Goal: Task Accomplishment & Management: Use online tool/utility

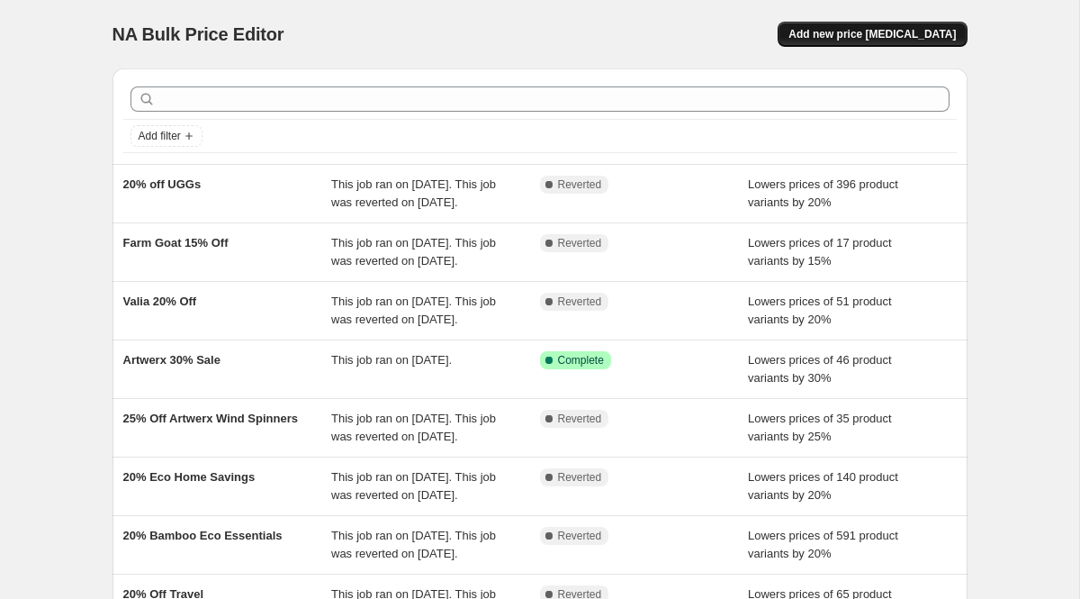
click at [838, 42] on button "Add new price [MEDICAL_DATA]" at bounding box center [872, 34] width 189 height 25
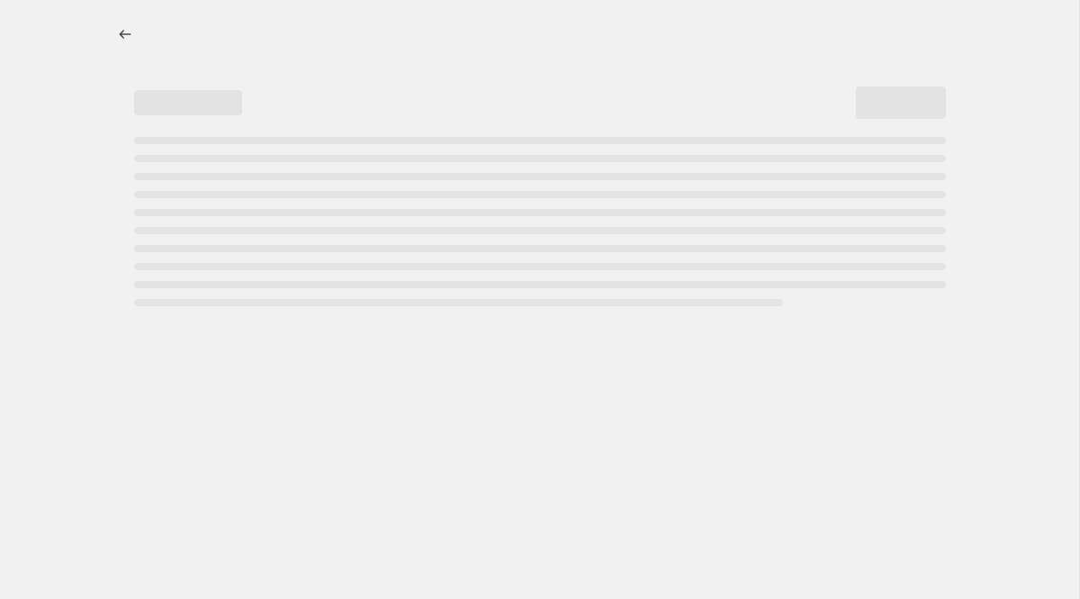
select select "percentage"
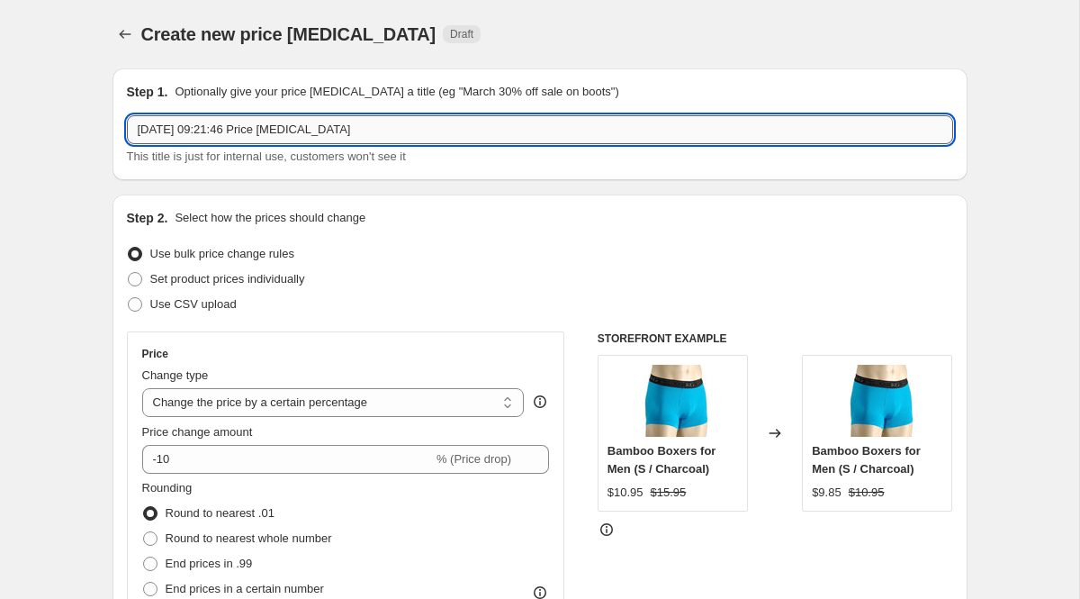
click at [292, 127] on input "[DATE] 09:21:46 Price [MEDICAL_DATA]" at bounding box center [540, 129] width 826 height 29
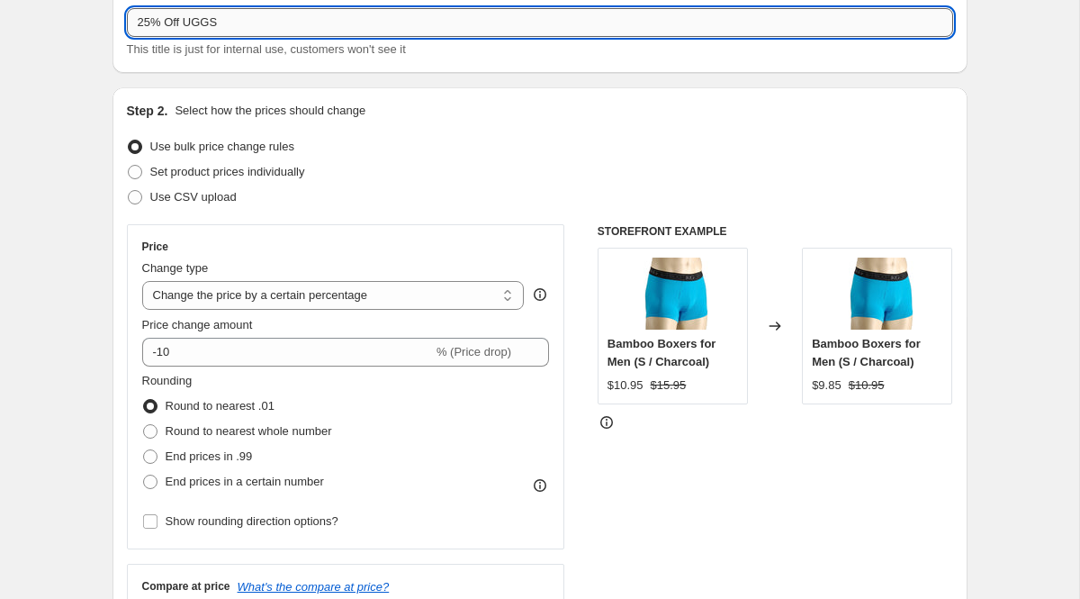
type input "25% Off UGGS"
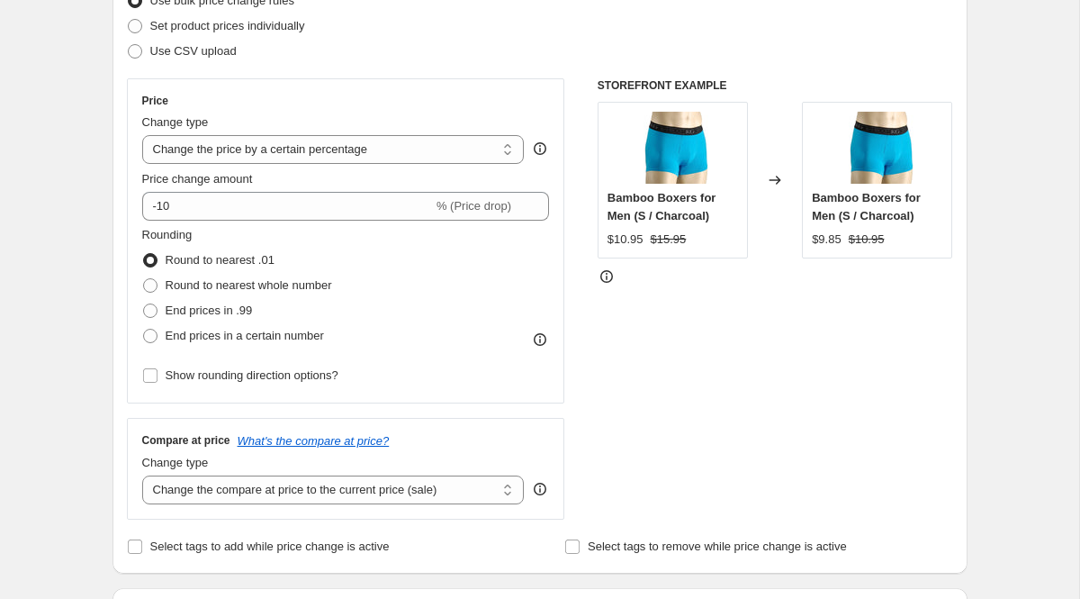
scroll to position [258, 0]
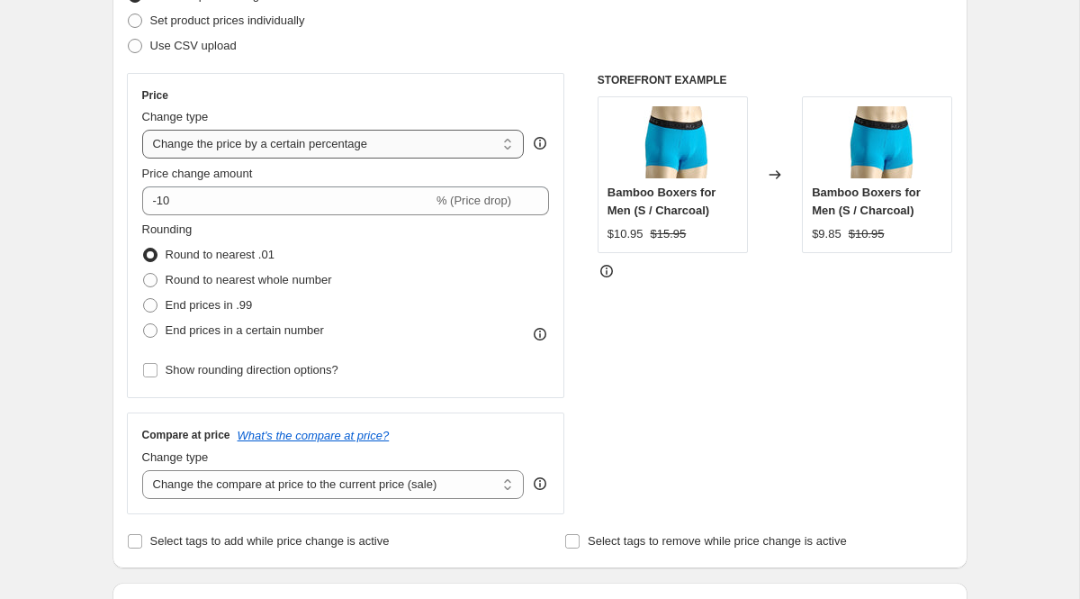
click at [281, 140] on select "Change the price to a certain amount Change the price by a certain amount Chang…" at bounding box center [333, 144] width 383 height 29
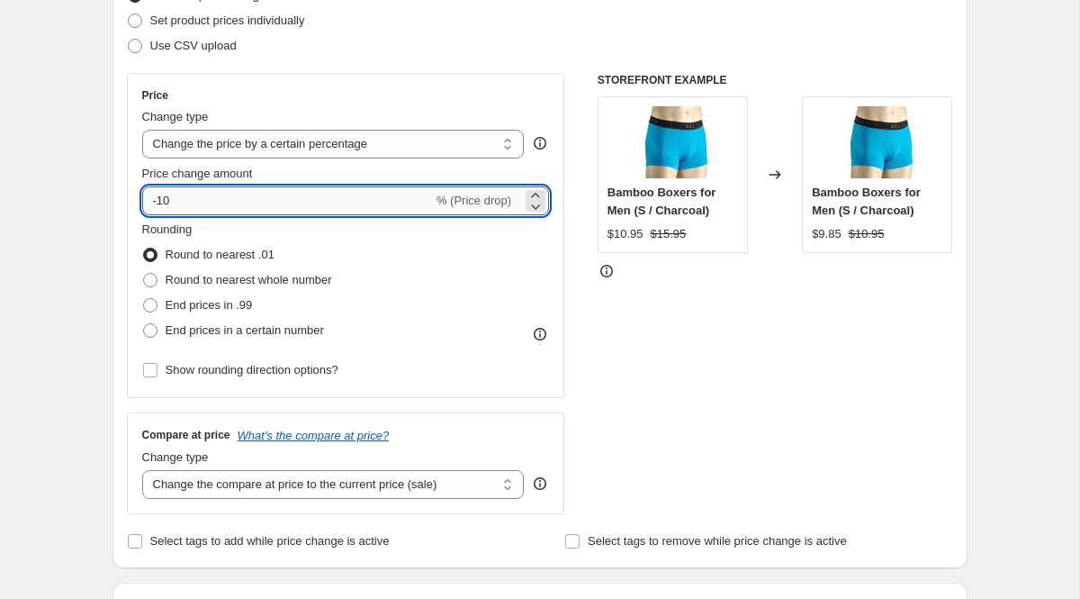
click at [313, 203] on input "-10" at bounding box center [287, 200] width 291 height 29
type input "-1"
type input "-25"
click at [550, 237] on div "Price Change type Change the price to a certain amount Change the price by a ce…" at bounding box center [346, 235] width 438 height 325
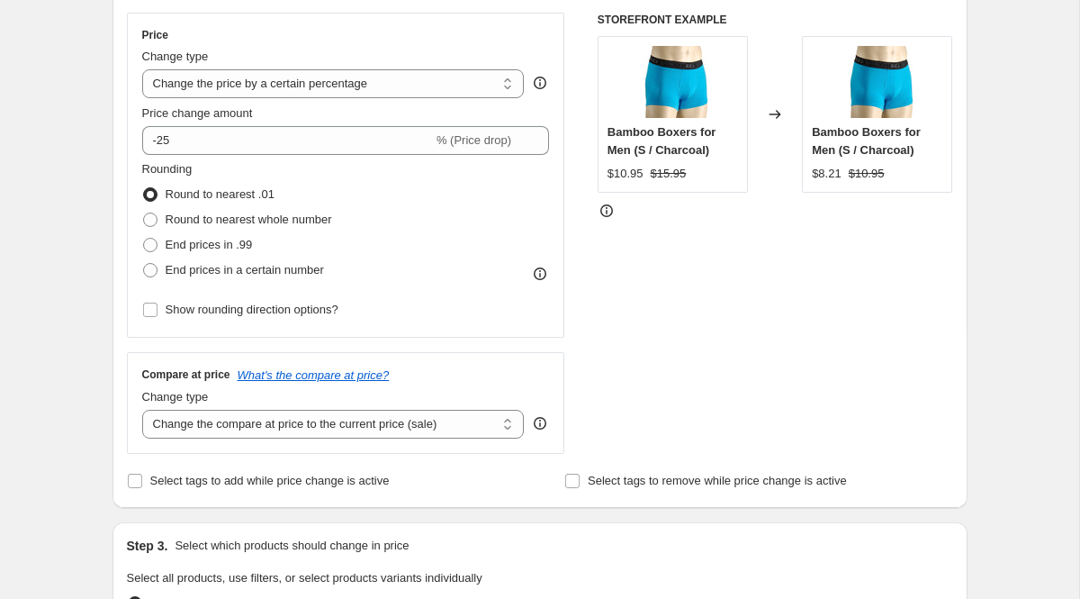
scroll to position [318, 0]
click at [440, 419] on select "Change the compare at price to the current price (sale) Change the compare at p…" at bounding box center [333, 424] width 383 height 29
select select "no_change"
click at [518, 358] on div "Compare at price What's the compare at price? Change type Change the compare at…" at bounding box center [346, 403] width 438 height 101
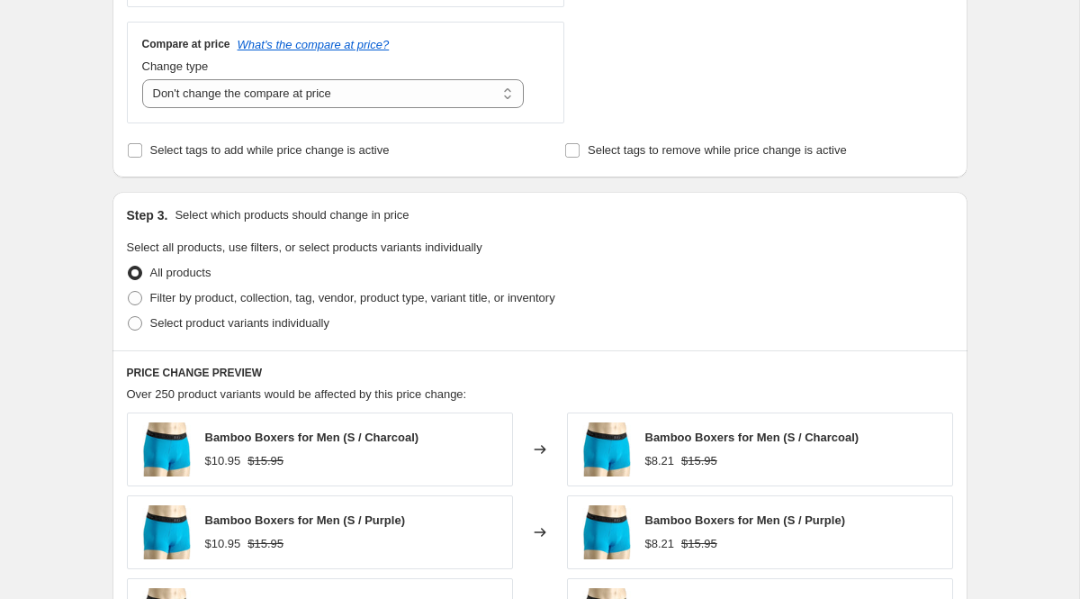
scroll to position [653, 0]
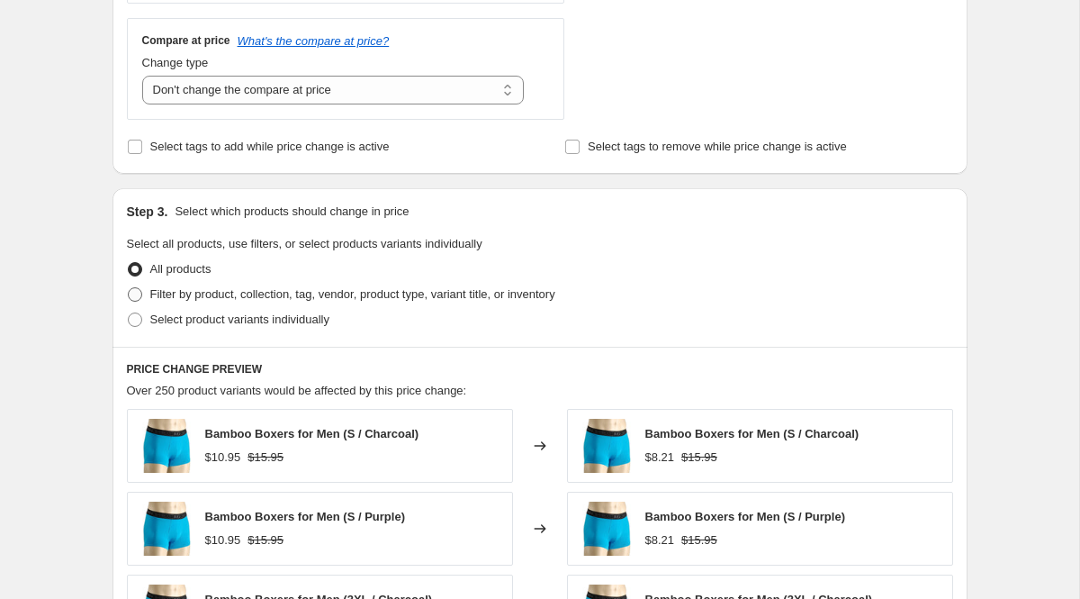
click at [167, 289] on span "Filter by product, collection, tag, vendor, product type, variant title, or inv…" at bounding box center [352, 294] width 405 height 14
click at [129, 288] on input "Filter by product, collection, tag, vendor, product type, variant title, or inv…" at bounding box center [128, 287] width 1 height 1
radio input "true"
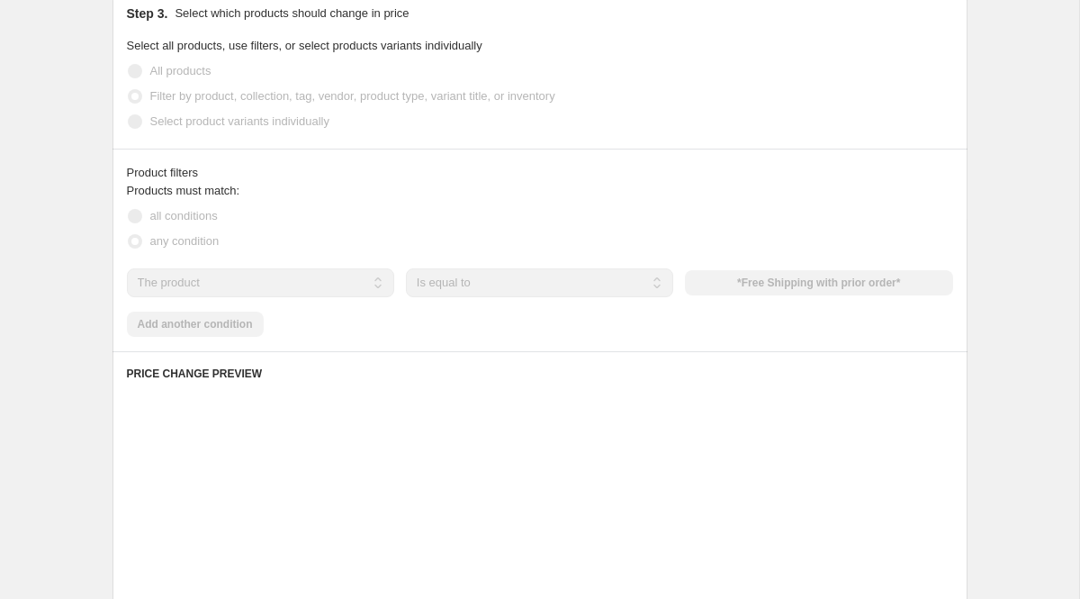
scroll to position [857, 0]
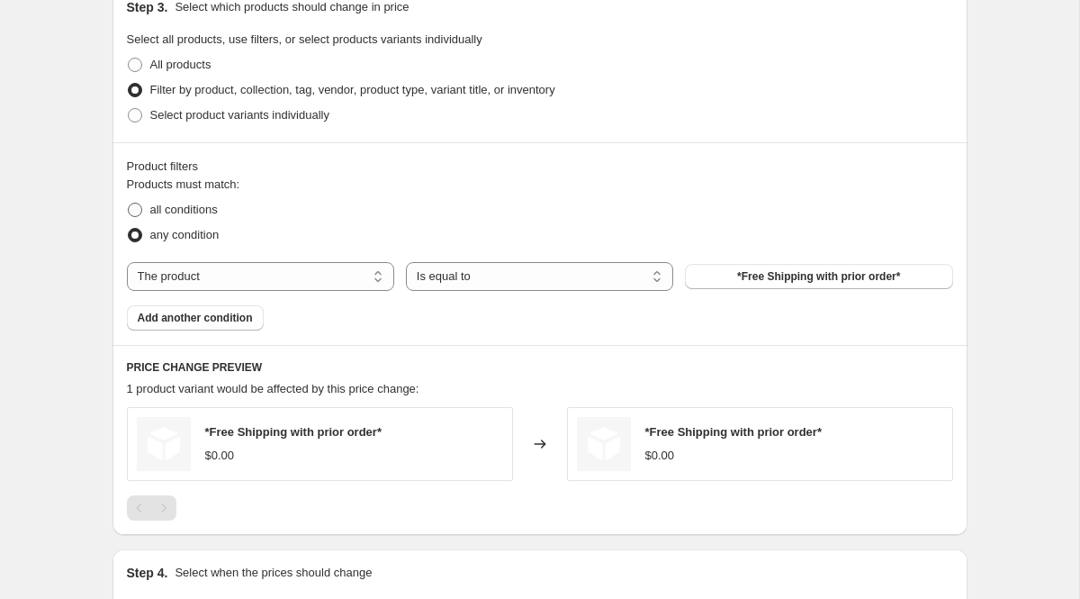
click at [194, 210] on span "all conditions" at bounding box center [184, 210] width 68 height 14
click at [129, 203] on input "all conditions" at bounding box center [128, 203] width 1 height 1
radio input "true"
click at [257, 277] on select "The product The product's collection The product's tag The product's vendor The…" at bounding box center [260, 276] width 267 height 29
select select "collection"
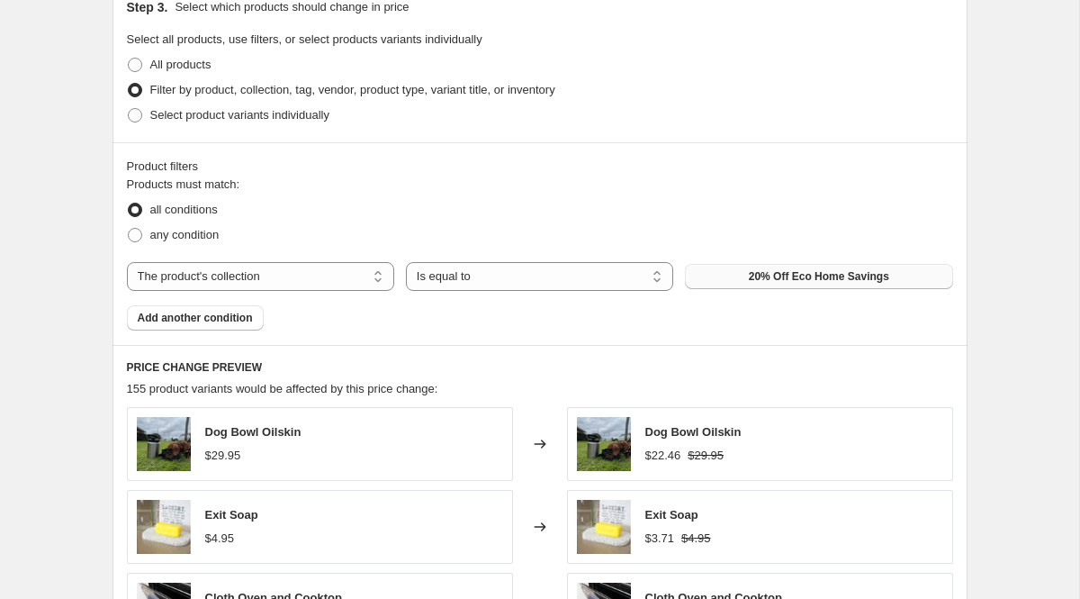
click at [781, 270] on span "20% Off Eco Home Savings" at bounding box center [819, 276] width 140 height 14
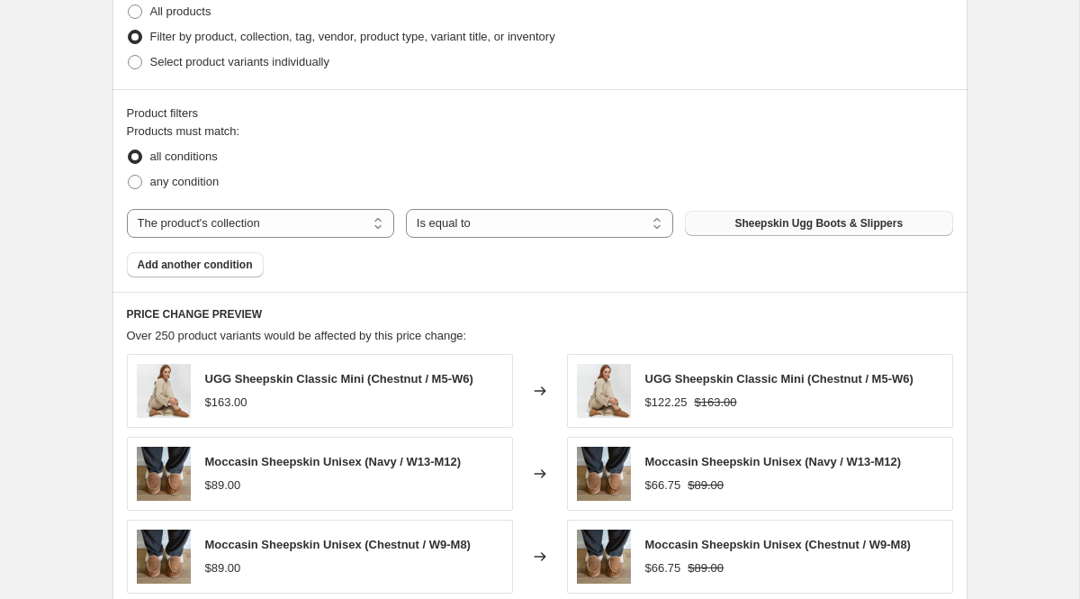
scroll to position [918, 0]
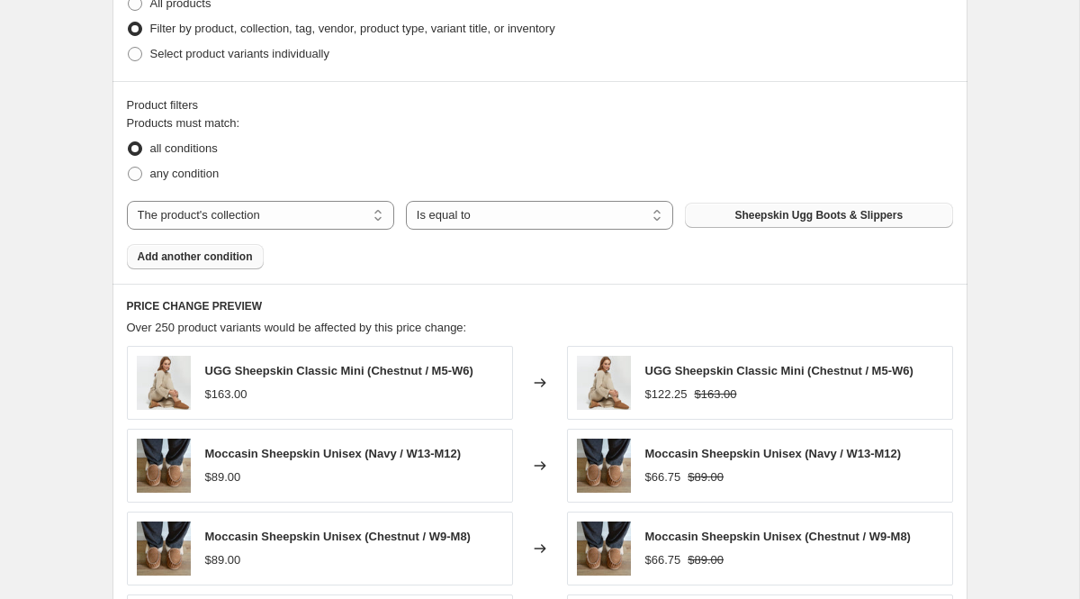
click at [208, 253] on span "Add another condition" at bounding box center [195, 256] width 115 height 14
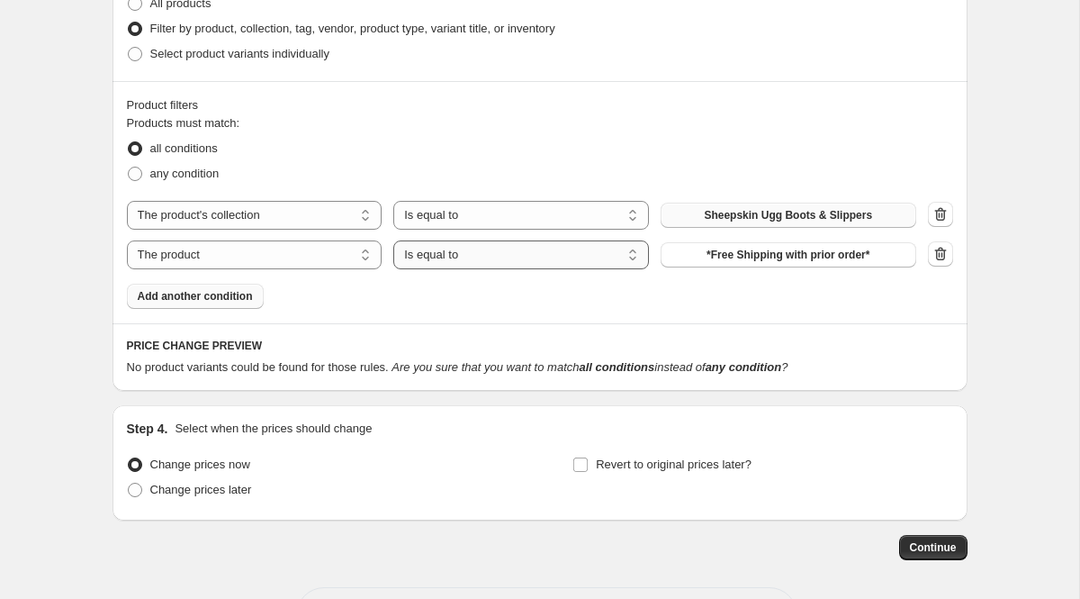
click at [507, 240] on select "Is equal to Is not equal to" at bounding box center [521, 254] width 256 height 29
click at [436, 248] on select "Is equal to Is not equal to" at bounding box center [521, 254] width 256 height 29
select select "not_equal"
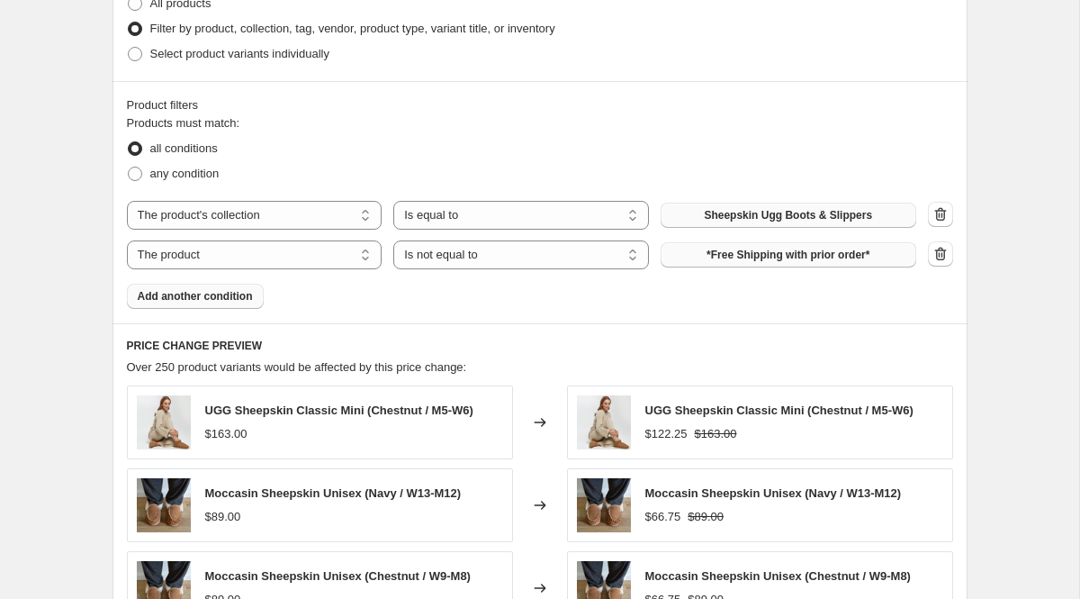
click at [752, 259] on span "*Free Shipping with prior order*" at bounding box center [788, 255] width 163 height 14
click at [233, 284] on button "Add another condition" at bounding box center [195, 296] width 137 height 25
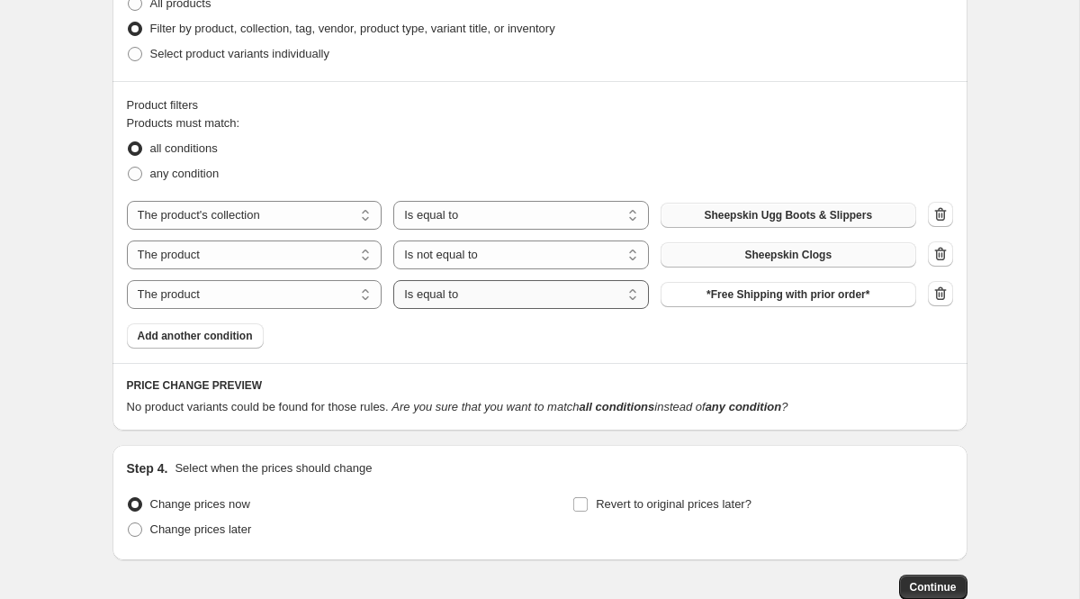
click at [522, 287] on select "Is equal to Is not equal to" at bounding box center [521, 294] width 256 height 29
select select "not_equal"
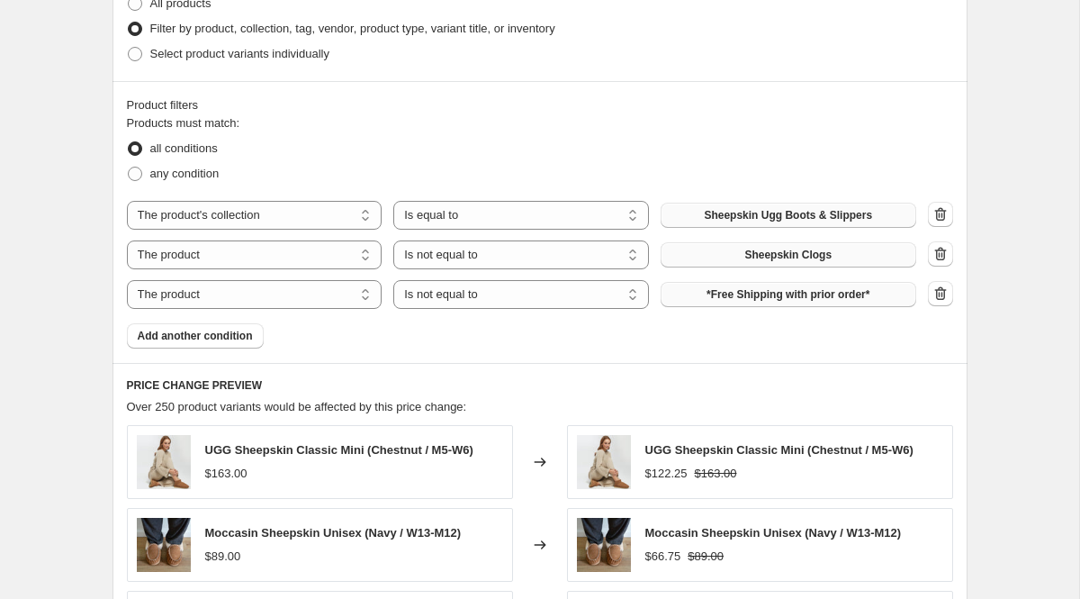
click at [801, 299] on span "*Free Shipping with prior order*" at bounding box center [788, 294] width 163 height 14
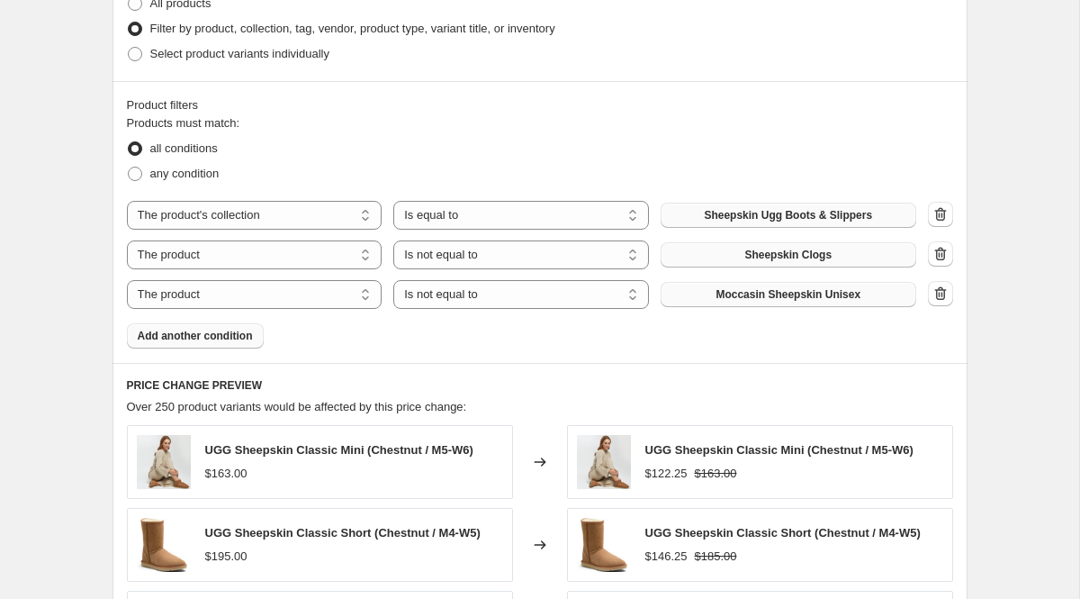
click at [202, 333] on span "Add another condition" at bounding box center [195, 336] width 115 height 14
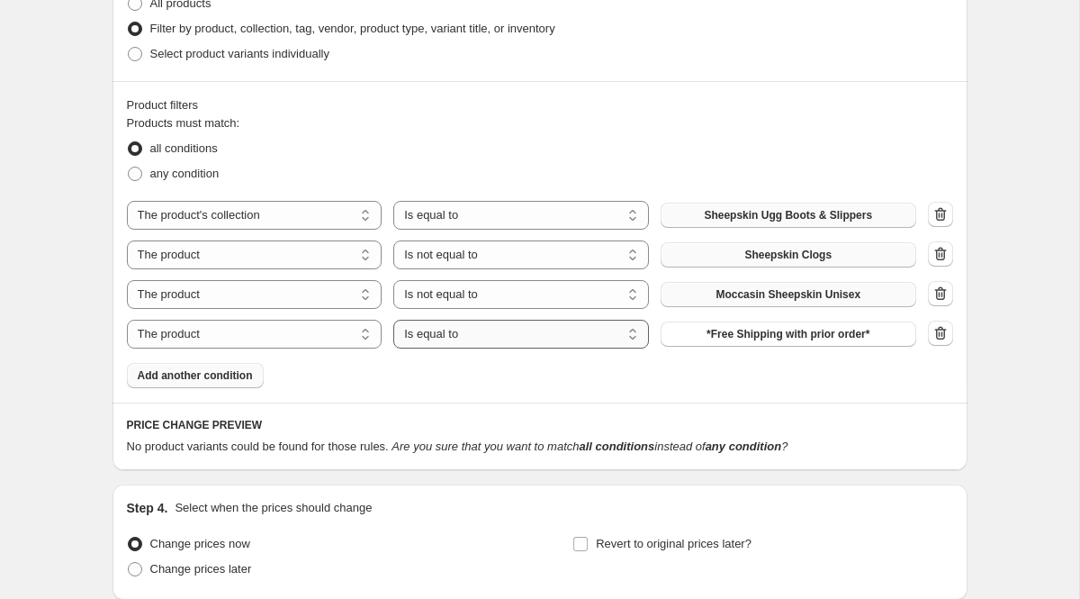
click at [517, 335] on select "Is equal to Is not equal to" at bounding box center [521, 334] width 256 height 29
select select "not_equal"
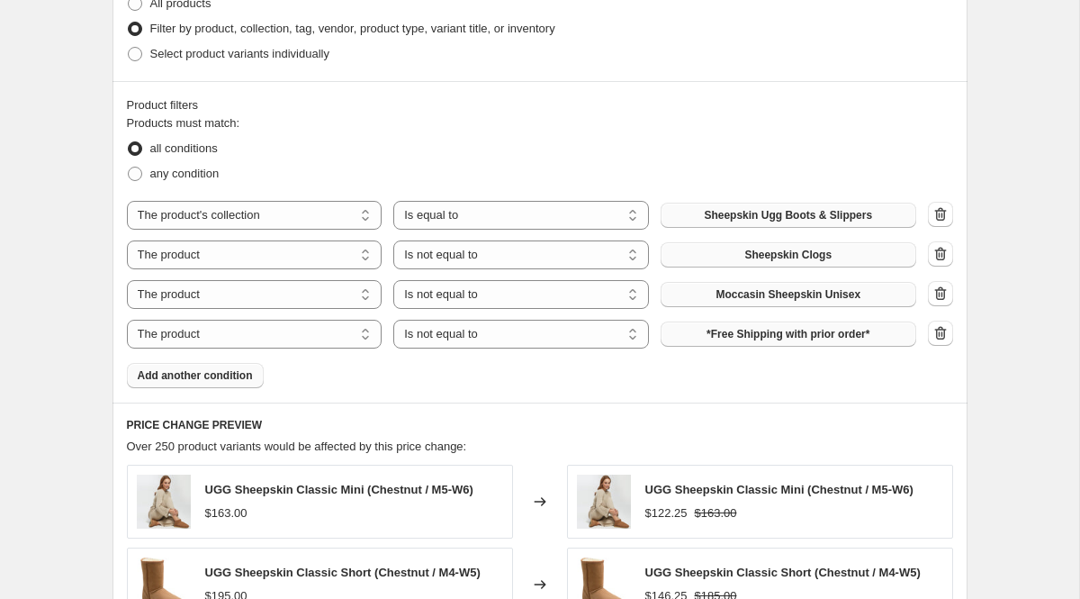
click at [767, 338] on span "*Free Shipping with prior order*" at bounding box center [788, 334] width 163 height 14
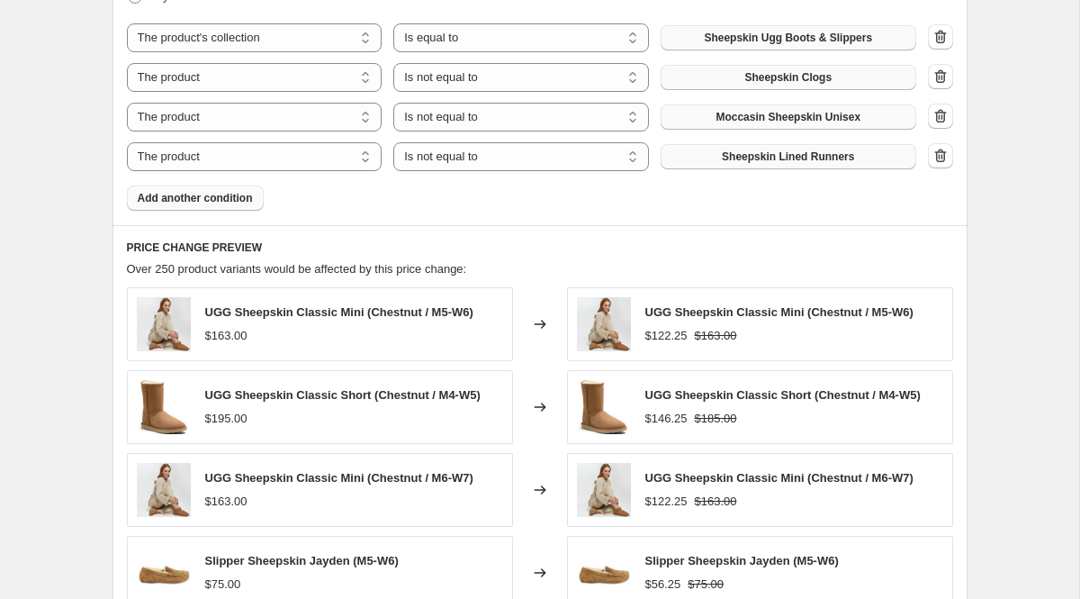
scroll to position [1011, 0]
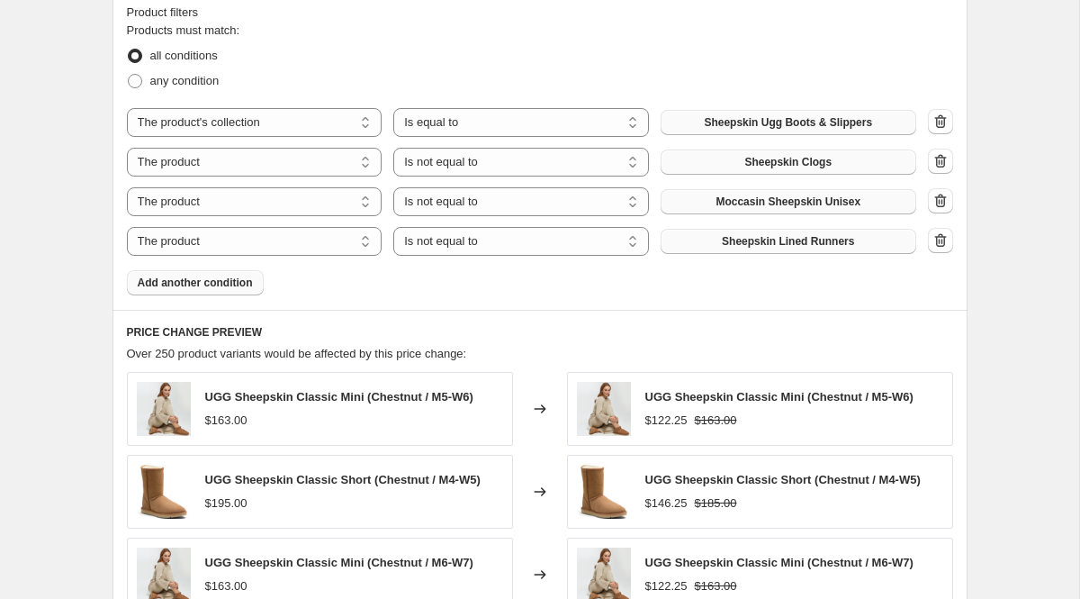
click at [215, 291] on button "Add another condition" at bounding box center [195, 282] width 137 height 25
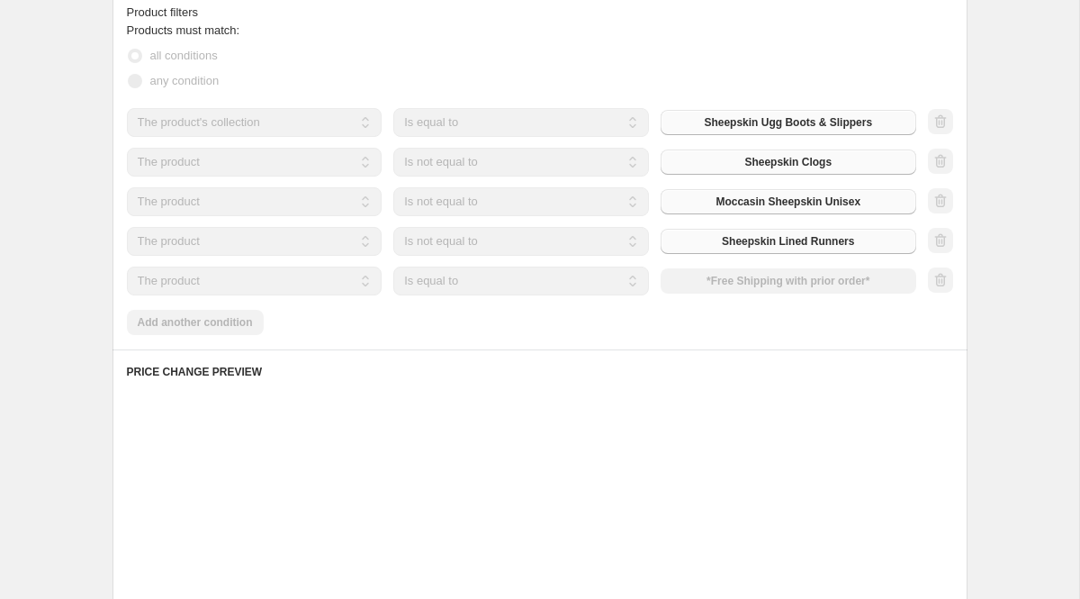
click at [469, 288] on select "Is equal to Is not equal to" at bounding box center [521, 280] width 256 height 29
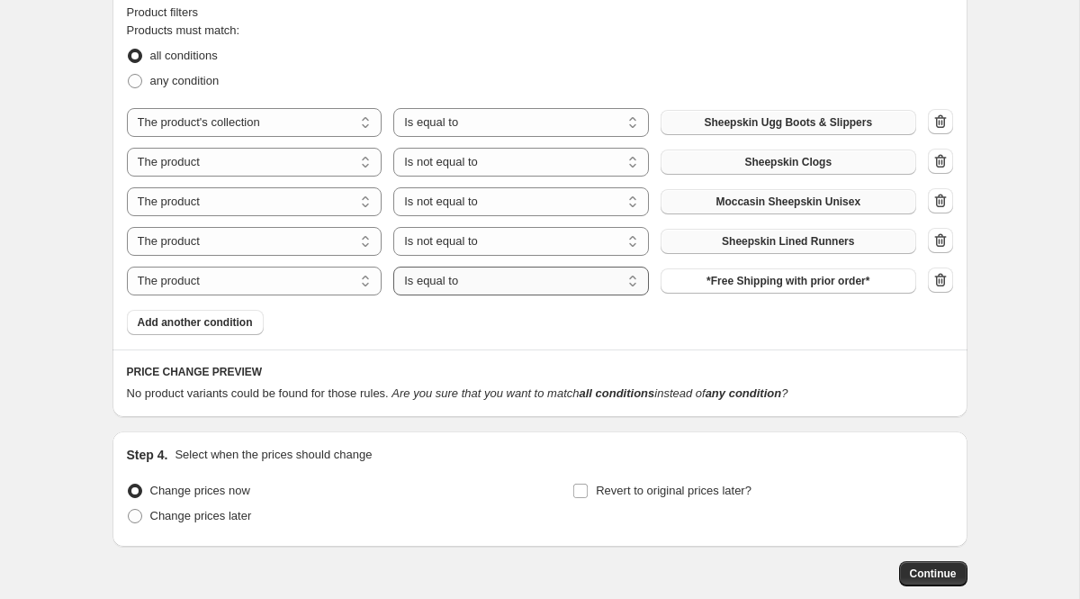
click at [469, 288] on select "Is equal to Is not equal to" at bounding box center [521, 280] width 256 height 29
select select "not_equal"
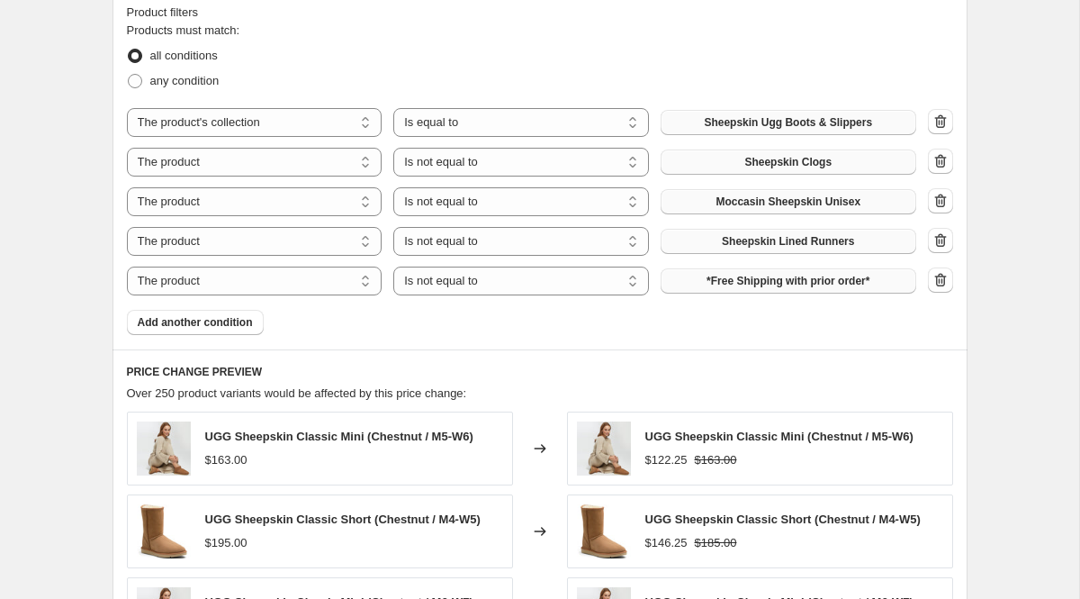
click at [787, 284] on span "*Free Shipping with prior order*" at bounding box center [788, 281] width 163 height 14
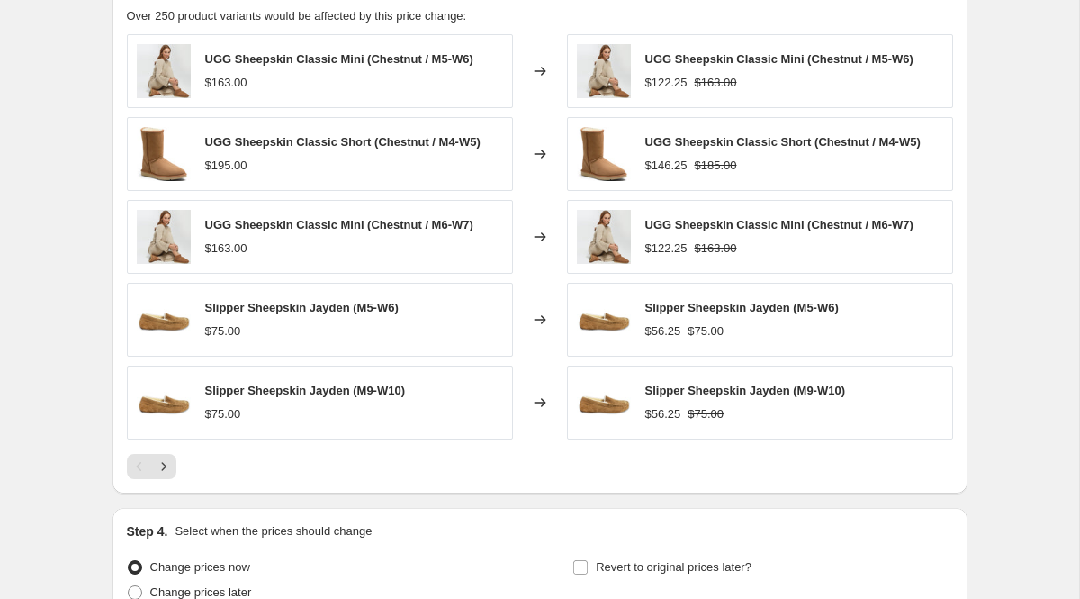
scroll to position [1349, 0]
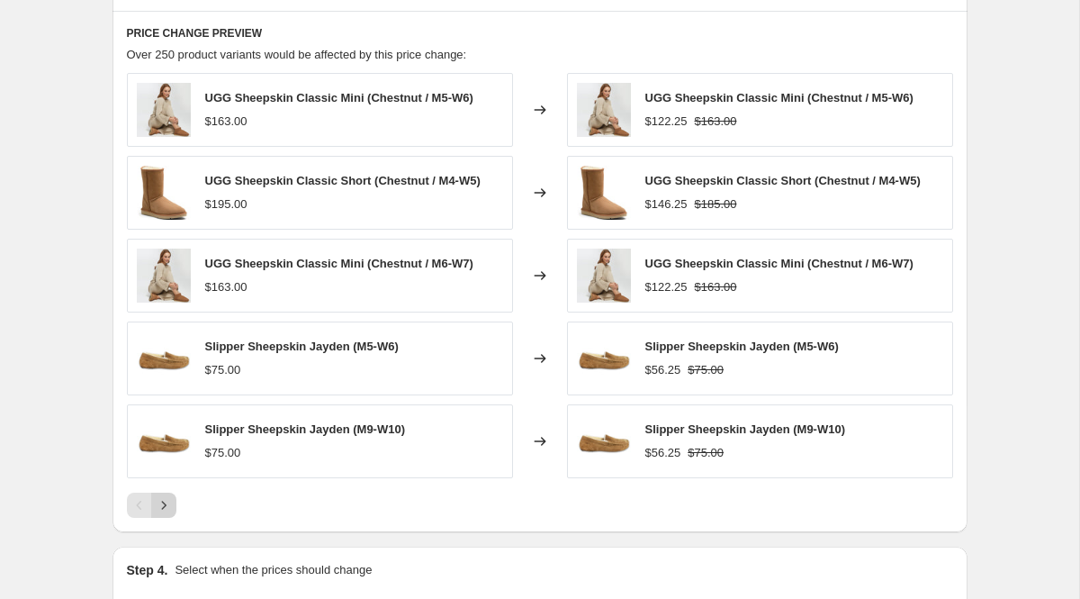
click at [167, 497] on icon "Next" at bounding box center [164, 505] width 18 height 18
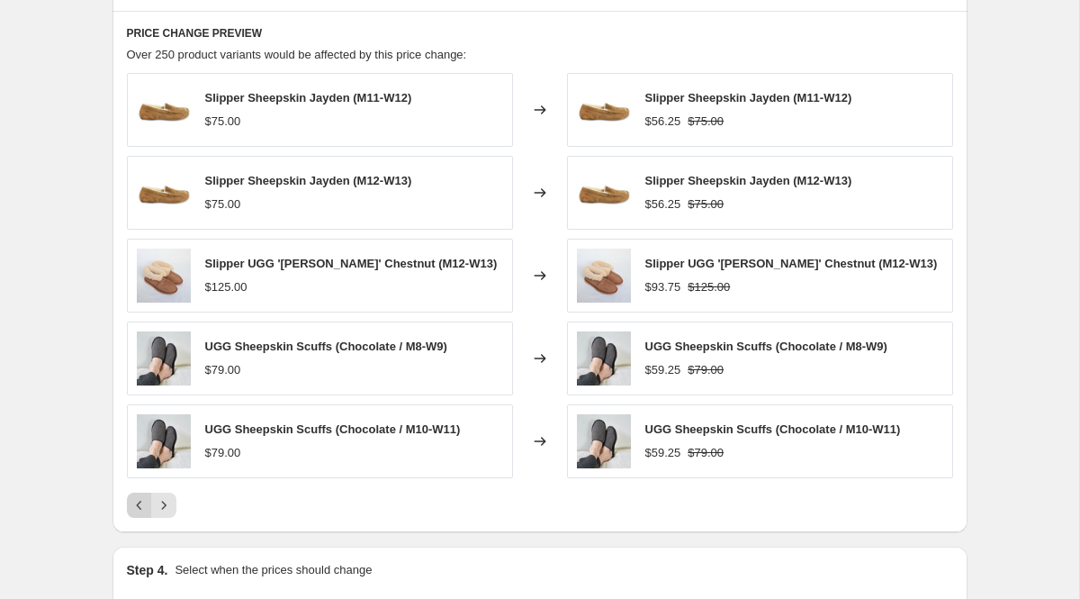
click at [141, 500] on icon "Previous" at bounding box center [140, 505] width 18 height 18
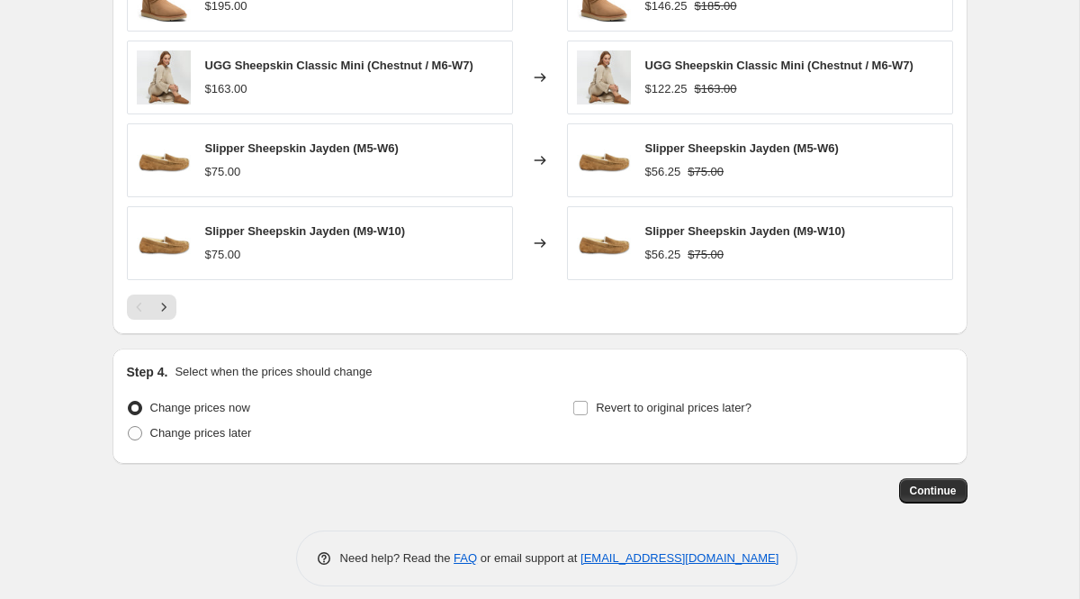
scroll to position [1562, 0]
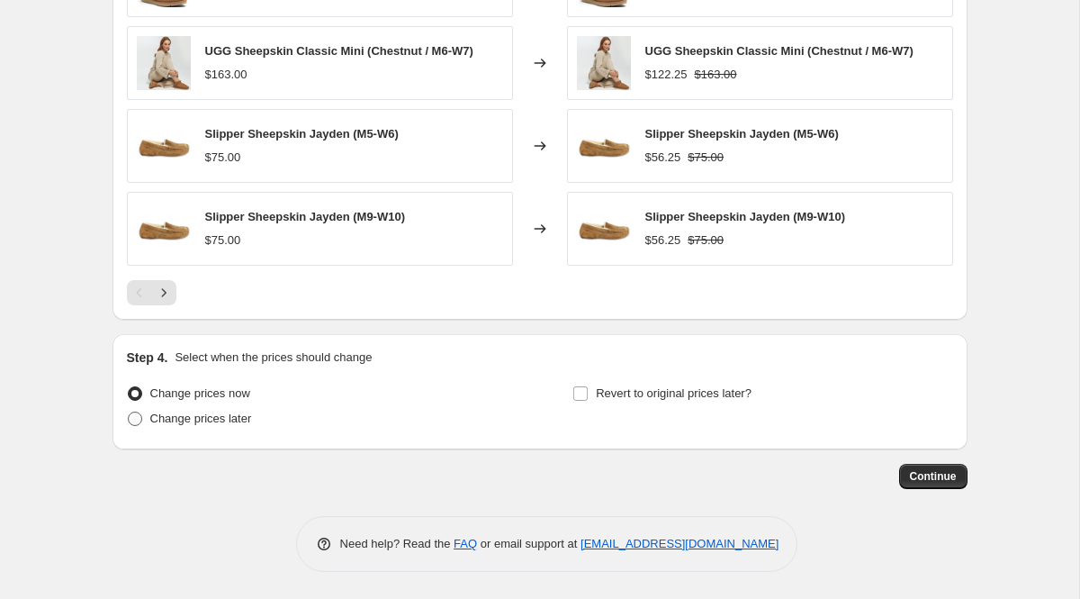
click at [132, 424] on span at bounding box center [135, 418] width 14 height 14
click at [129, 412] on input "Change prices later" at bounding box center [128, 411] width 1 height 1
radio input "true"
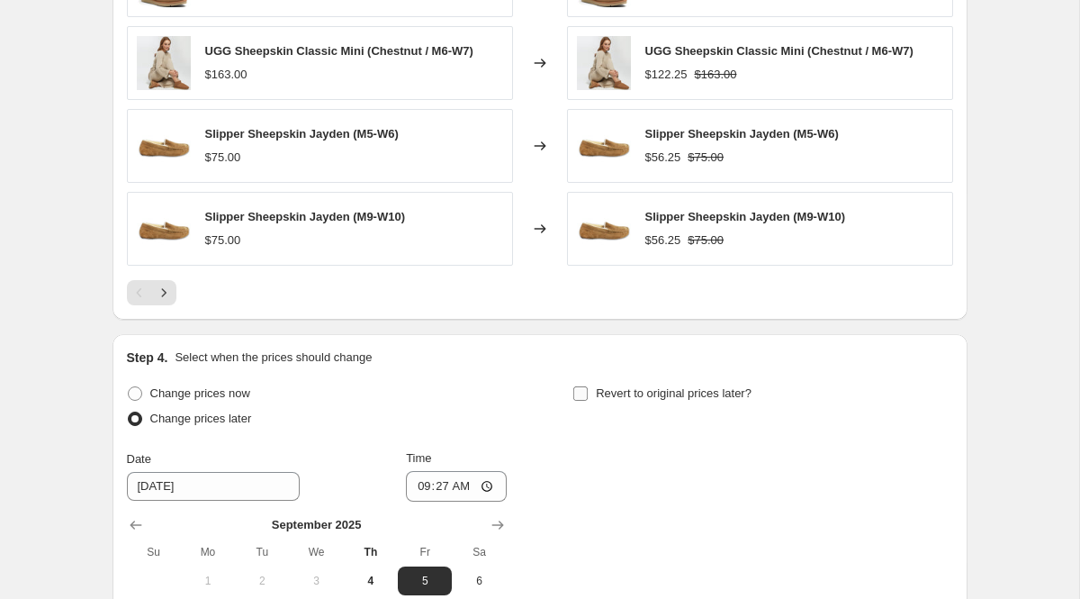
click at [581, 389] on input "Revert to original prices later?" at bounding box center [580, 393] width 14 height 14
checkbox input "true"
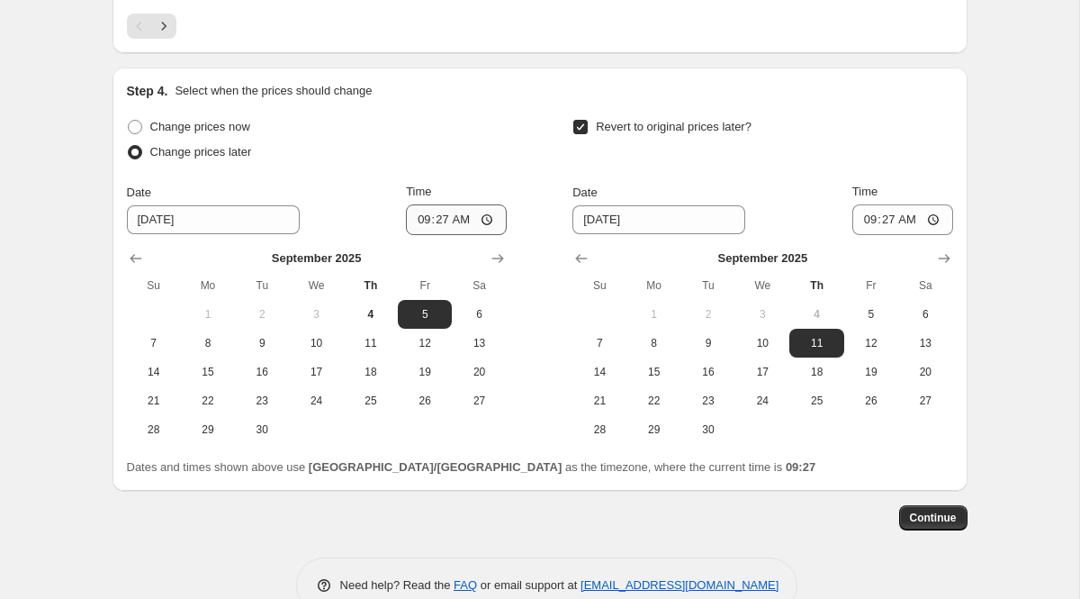
scroll to position [1870, 0]
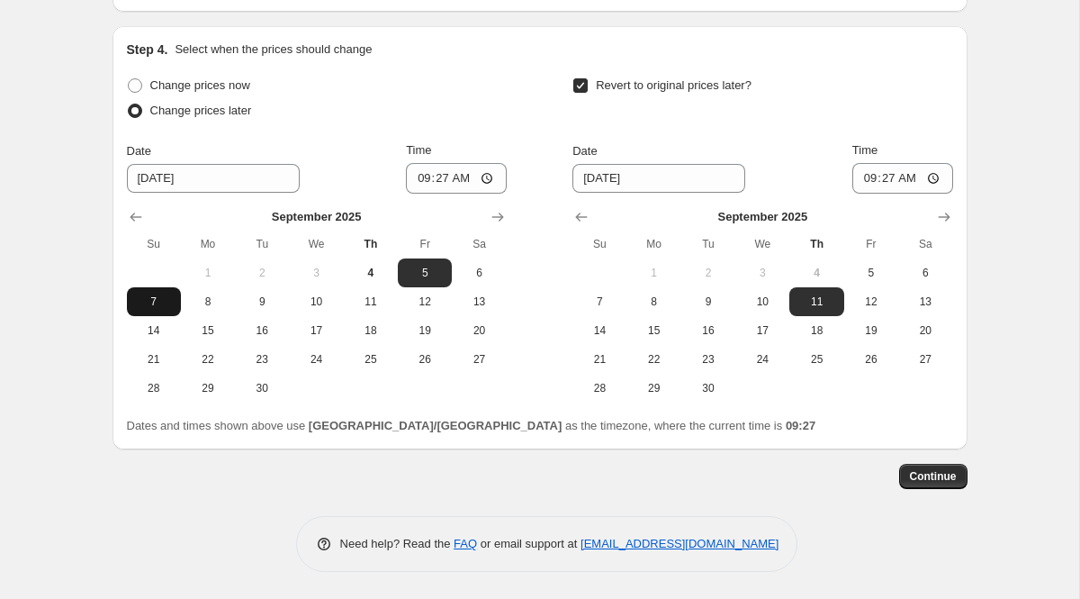
click at [157, 296] on span "7" at bounding box center [154, 301] width 40 height 14
type input "[DATE]"
click at [420, 180] on input "09:27" at bounding box center [456, 178] width 101 height 31
type input "08:00"
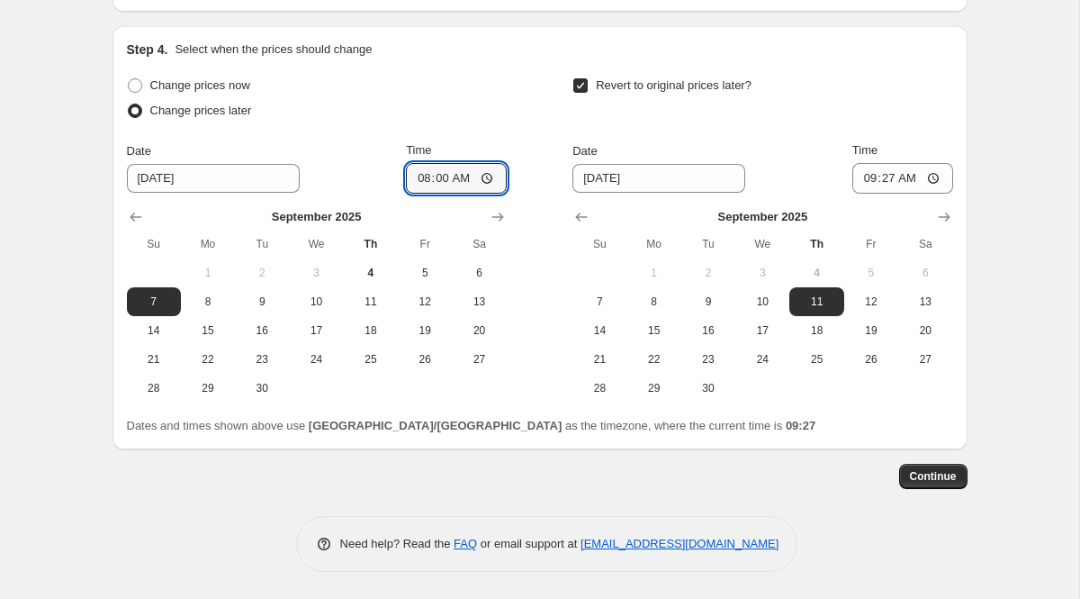
click at [506, 149] on div "Time" at bounding box center [456, 150] width 101 height 18
click at [164, 300] on span "7" at bounding box center [154, 301] width 40 height 14
click at [607, 356] on span "21" at bounding box center [600, 359] width 40 height 14
type input "[DATE]"
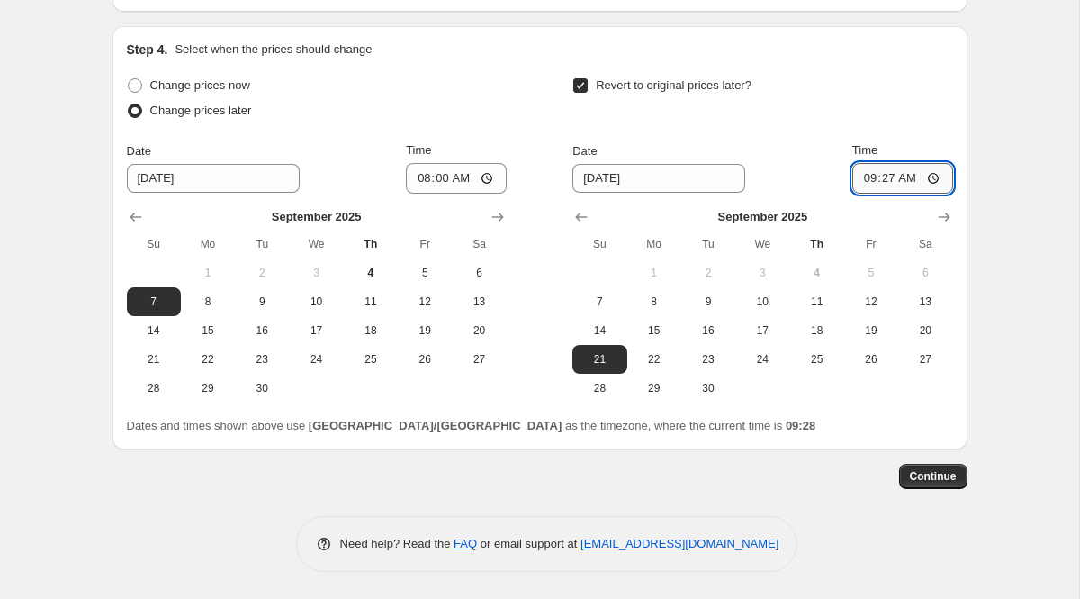
click at [868, 179] on input "09:27" at bounding box center [902, 178] width 101 height 31
type input "08:00"
click at [961, 138] on div "Step 4. Select when the prices should change Change prices now Change prices la…" at bounding box center [540, 237] width 855 height 423
click at [911, 475] on span "Continue" at bounding box center [933, 476] width 47 height 14
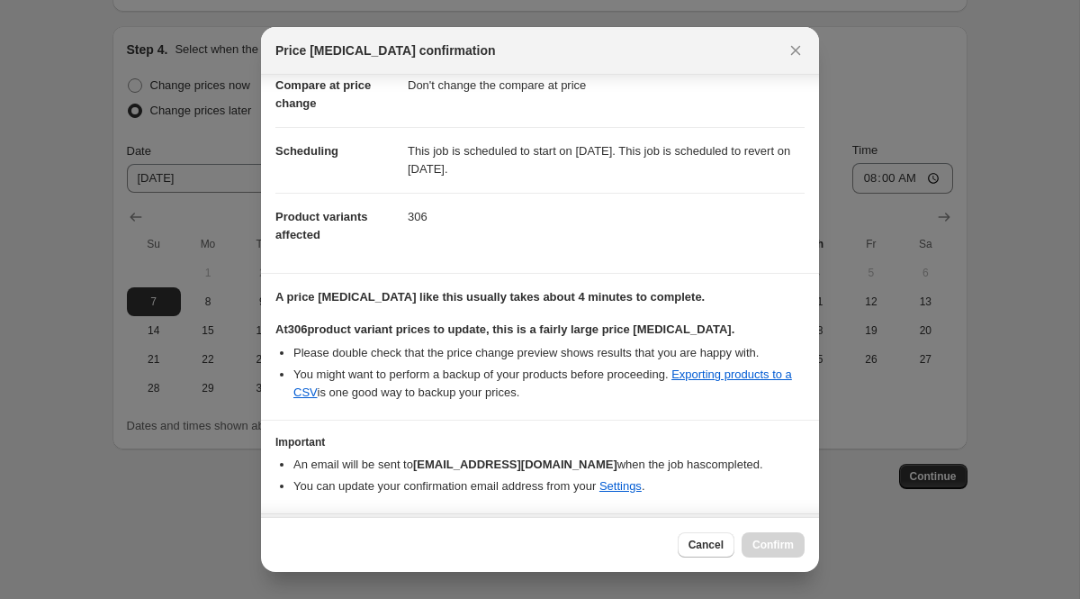
scroll to position [144, 0]
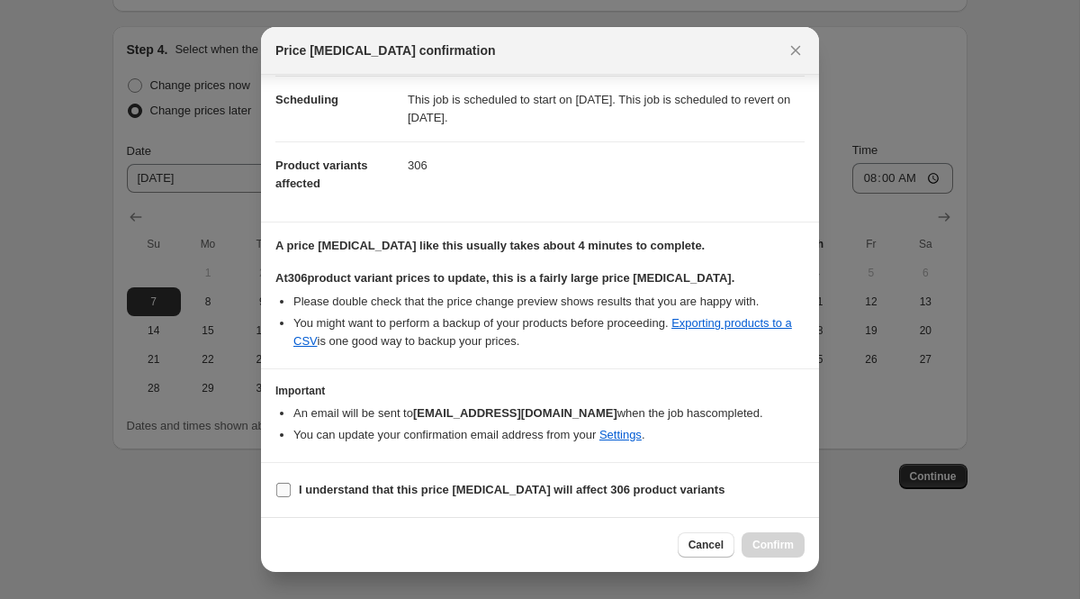
click at [285, 492] on input "I understand that this price [MEDICAL_DATA] will affect 306 product variants" at bounding box center [283, 489] width 14 height 14
checkbox input "true"
click at [785, 541] on span "Confirm" at bounding box center [772, 544] width 41 height 14
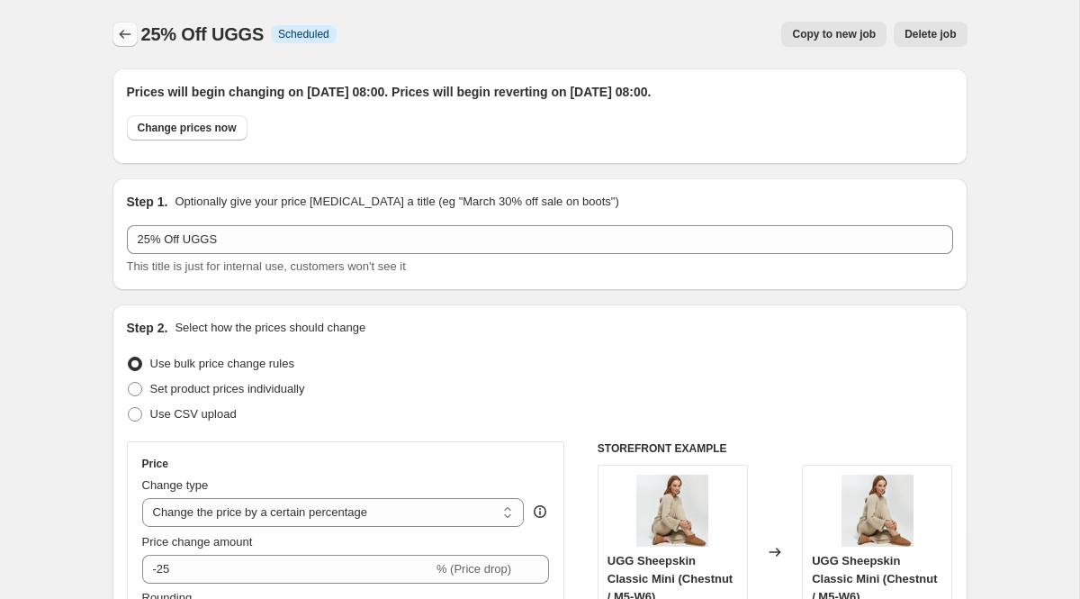
click at [114, 25] on button "Price change jobs" at bounding box center [125, 34] width 25 height 25
